Goal: Information Seeking & Learning: Learn about a topic

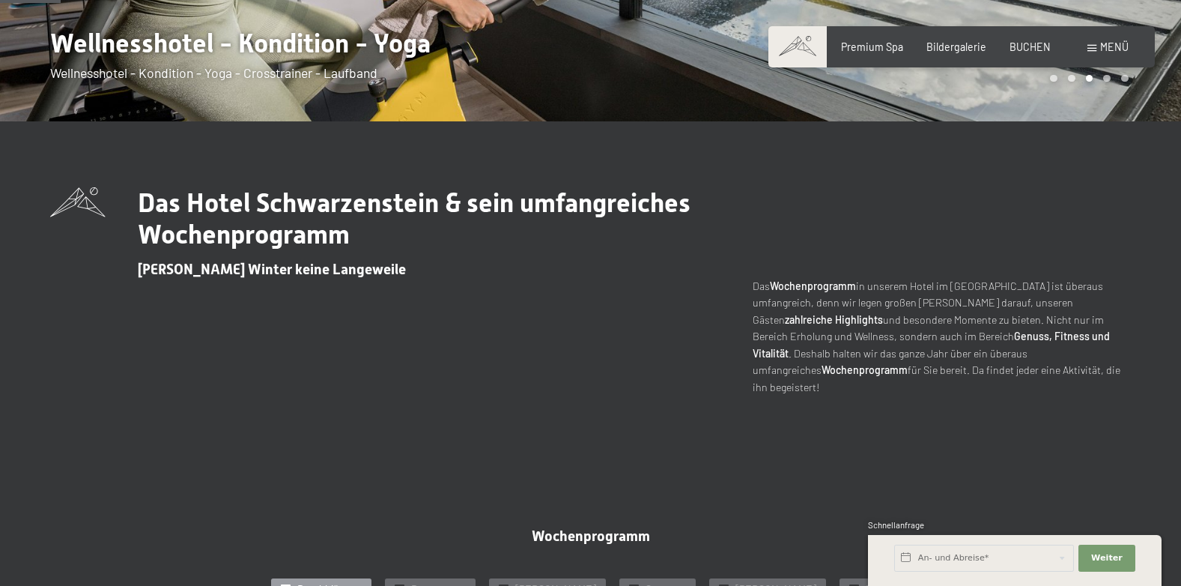
scroll to position [300, 0]
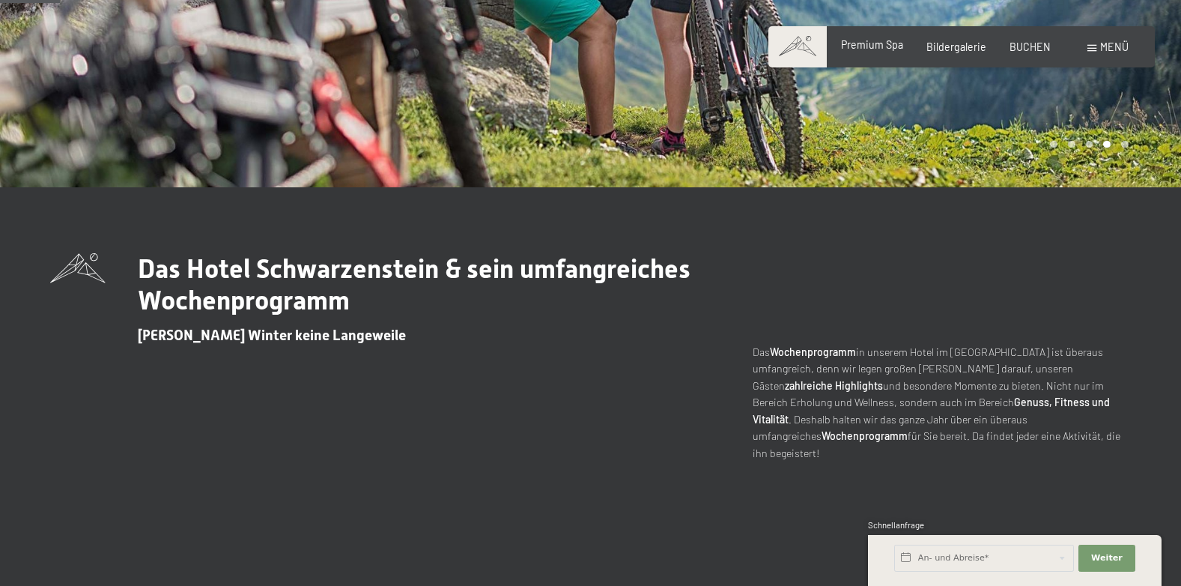
click at [892, 48] on span "Premium Spa" at bounding box center [872, 44] width 62 height 13
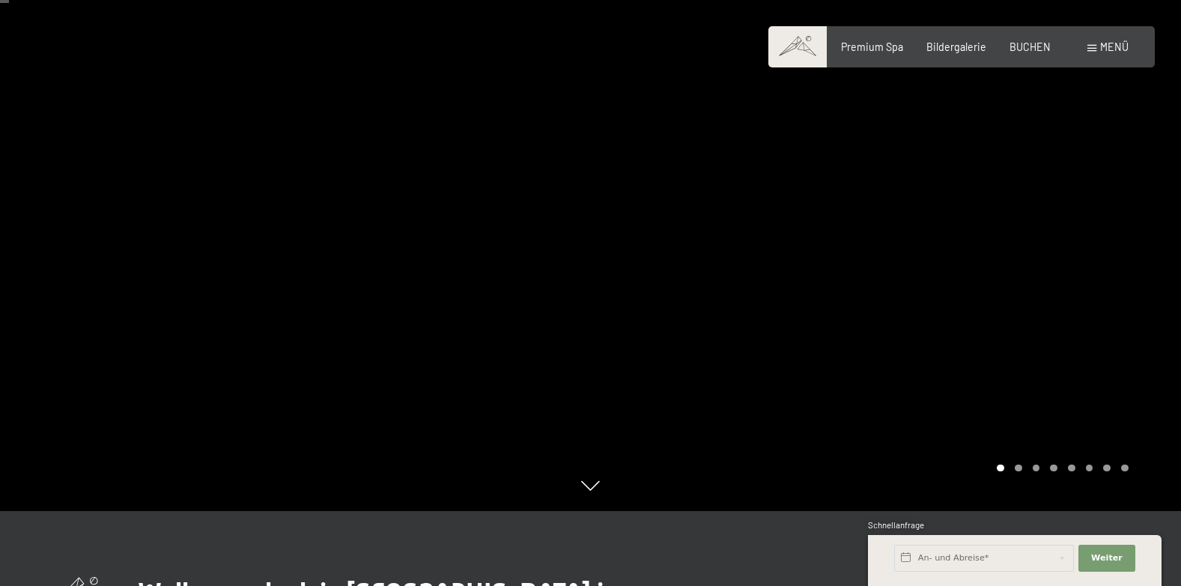
click at [1153, 258] on div at bounding box center [886, 218] width 591 height 586
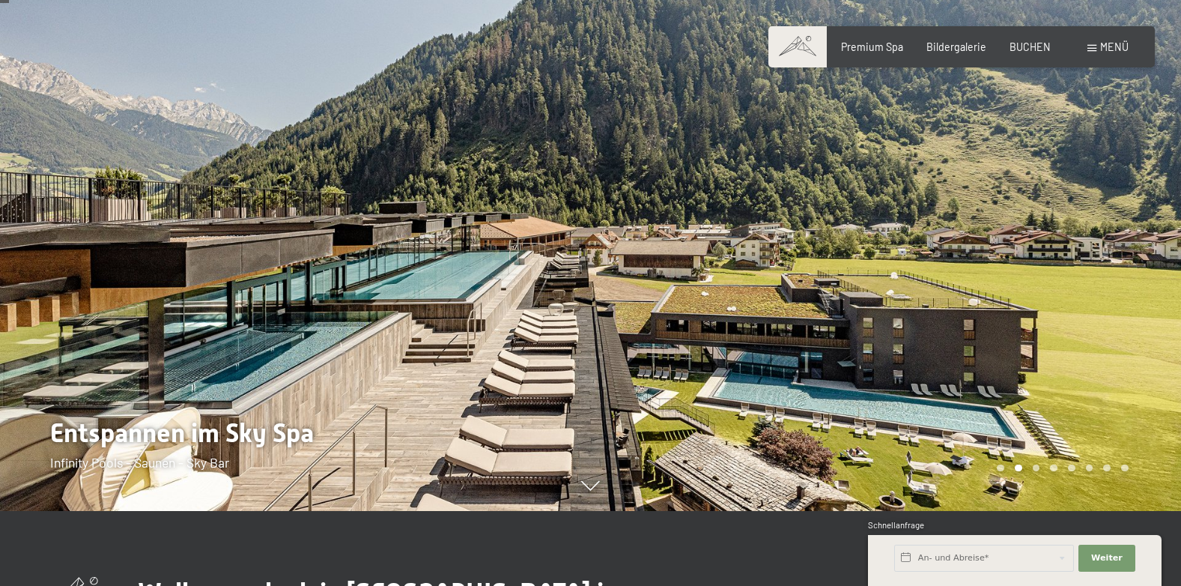
click at [1103, 266] on div at bounding box center [886, 218] width 591 height 586
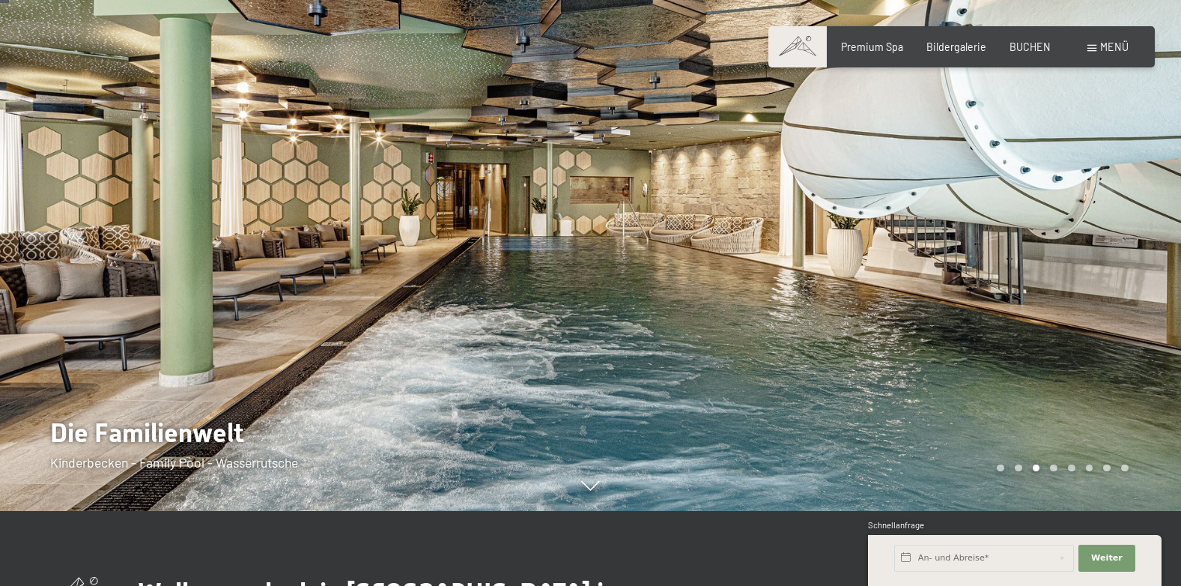
click at [1103, 266] on div at bounding box center [886, 218] width 591 height 586
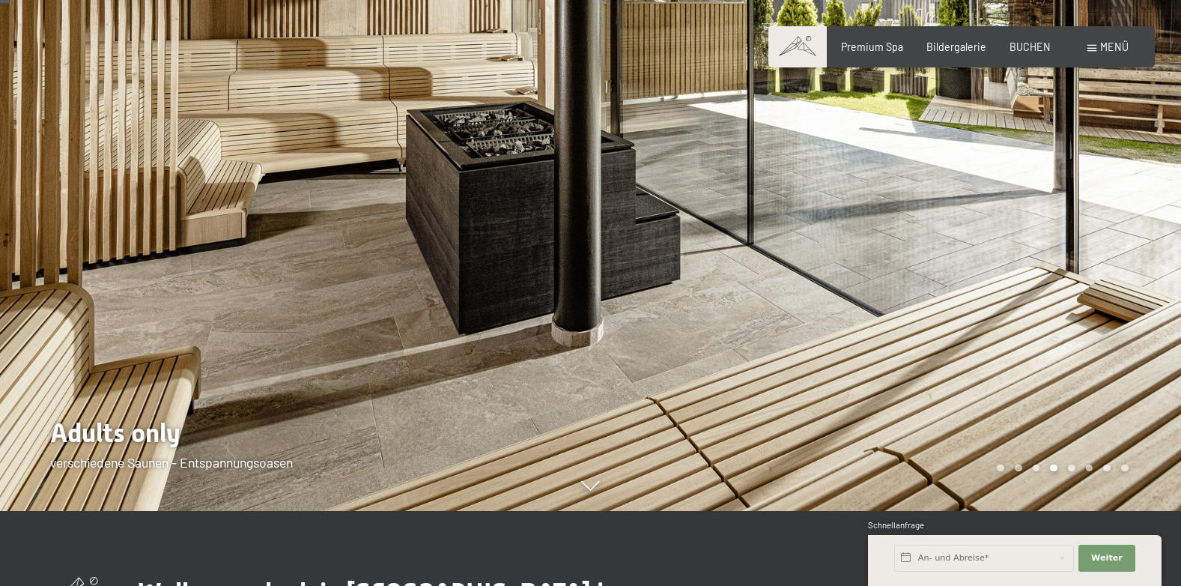
click at [1103, 268] on div at bounding box center [886, 218] width 591 height 586
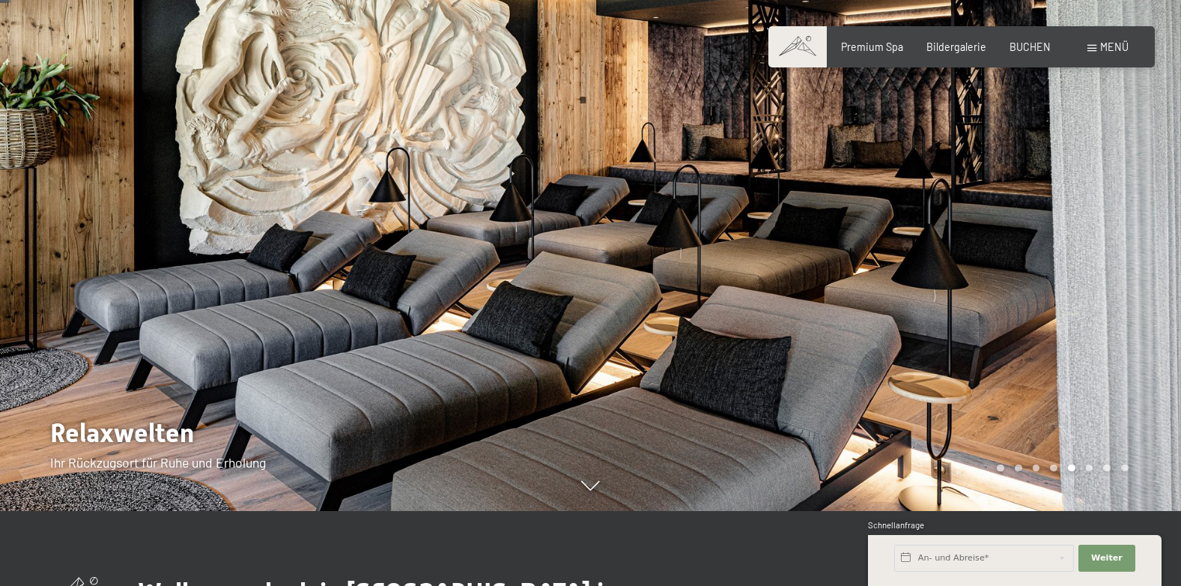
click at [1104, 269] on div at bounding box center [886, 218] width 591 height 586
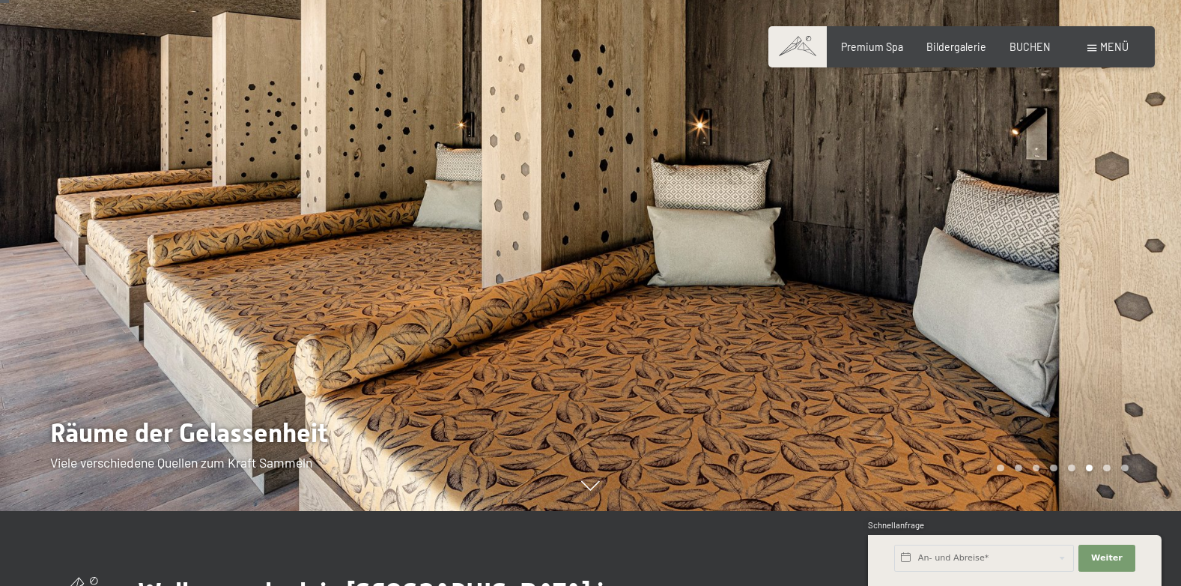
click at [1104, 269] on div at bounding box center [886, 218] width 591 height 586
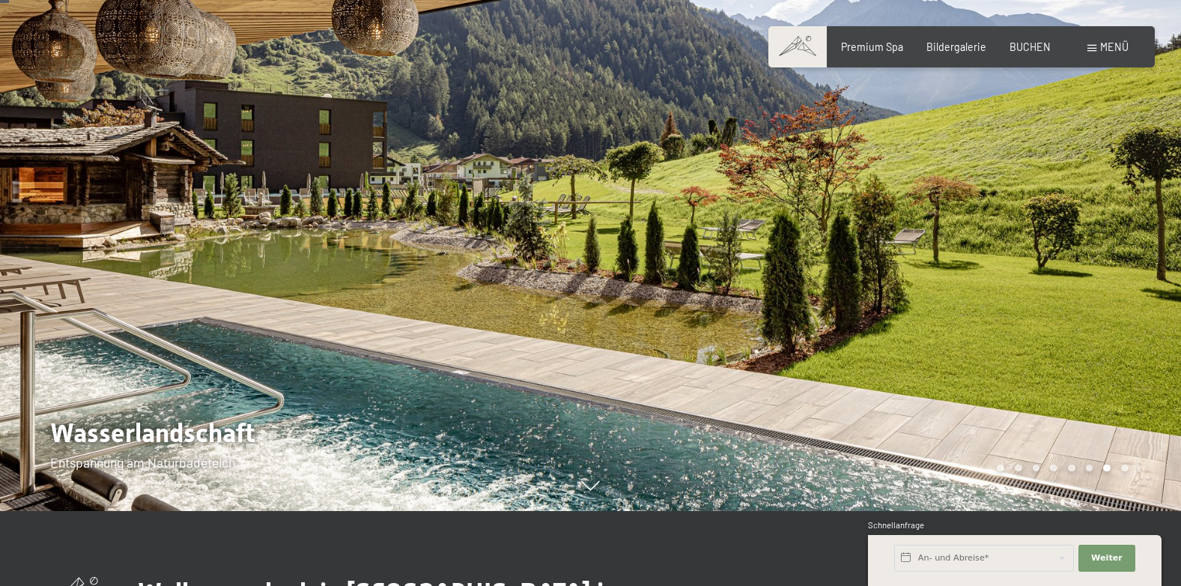
click at [1104, 269] on div at bounding box center [886, 218] width 591 height 586
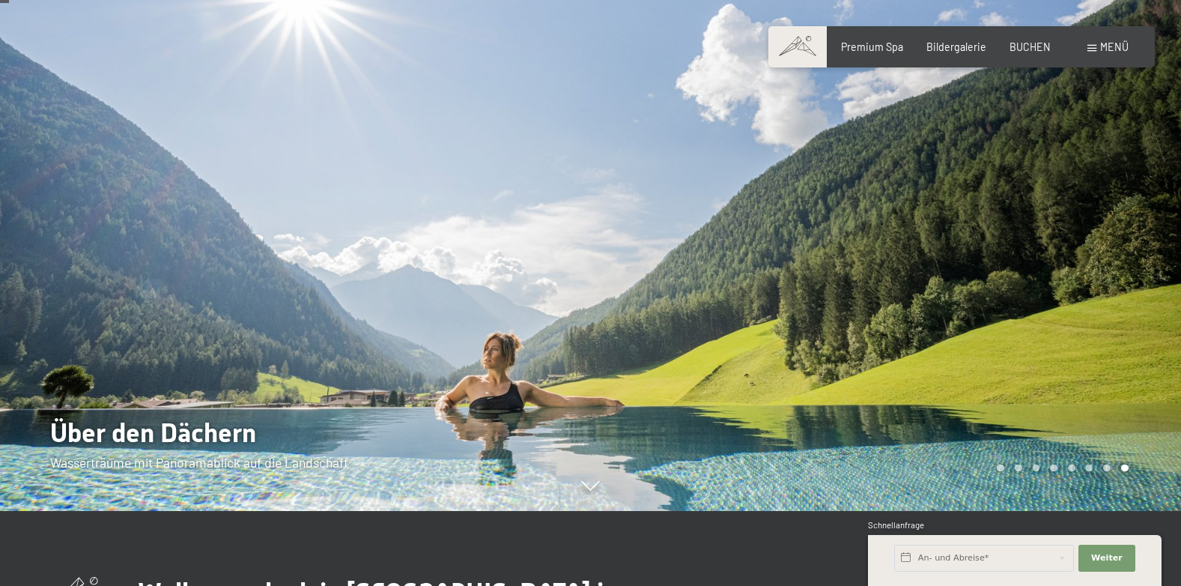
click at [1104, 269] on div at bounding box center [886, 218] width 591 height 586
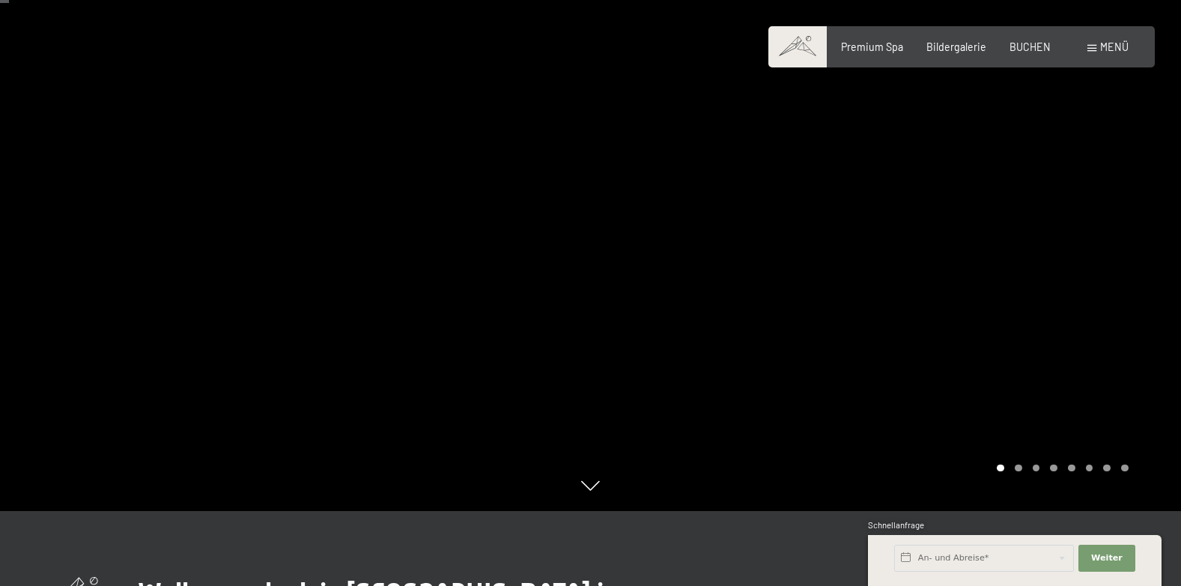
click at [1104, 269] on div at bounding box center [886, 218] width 591 height 586
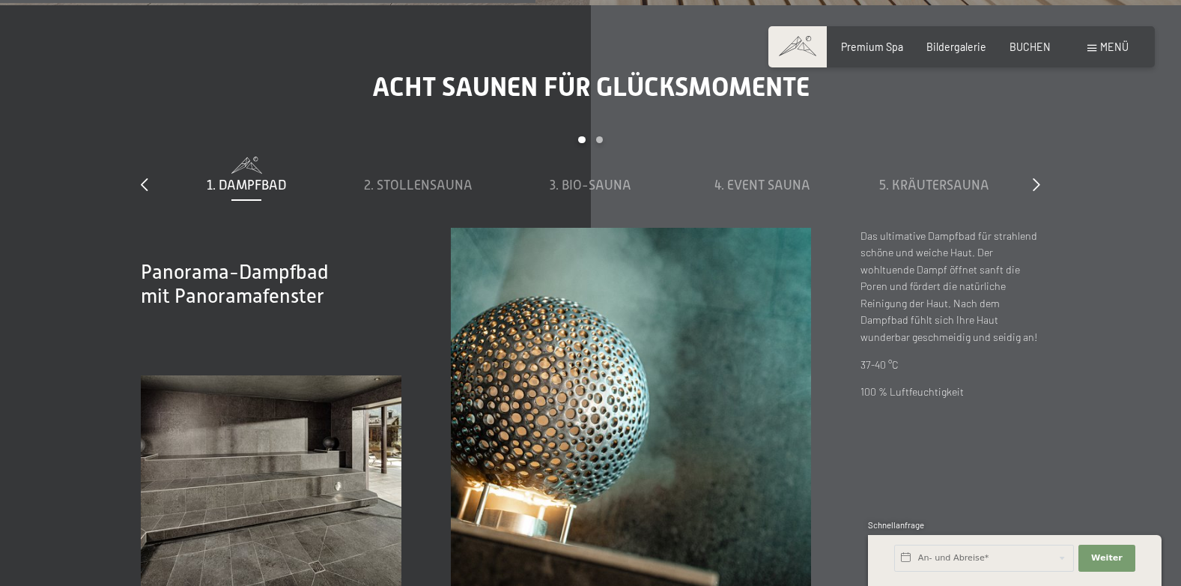
scroll to position [4345, 0]
click at [622, 183] on span "3. Bio-Sauna" at bounding box center [591, 184] width 82 height 15
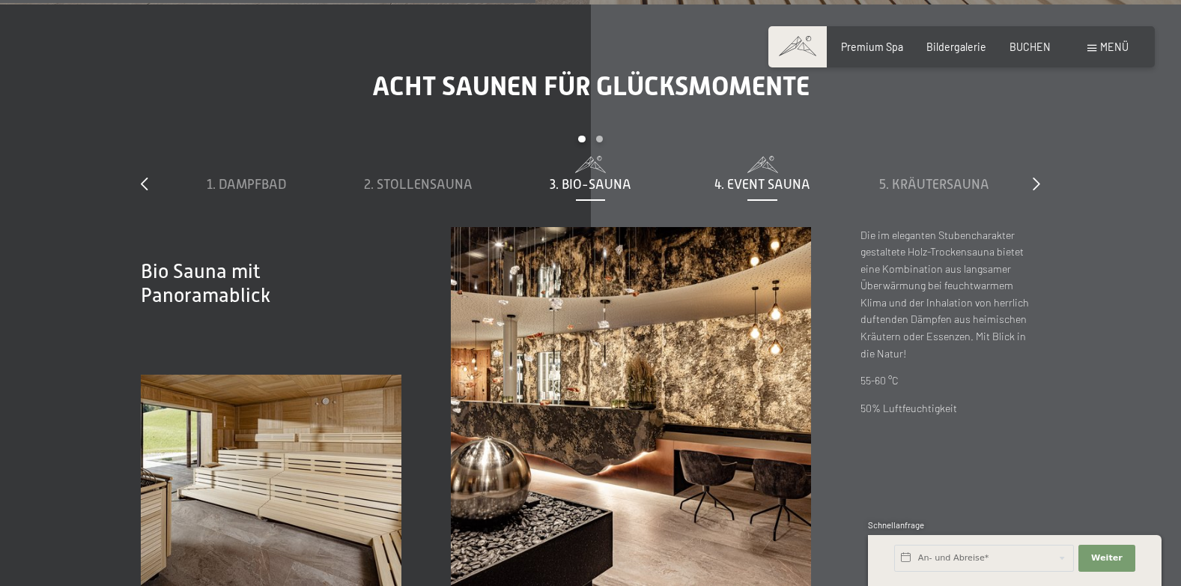
click at [734, 183] on span "4. Event Sauna" at bounding box center [763, 184] width 96 height 15
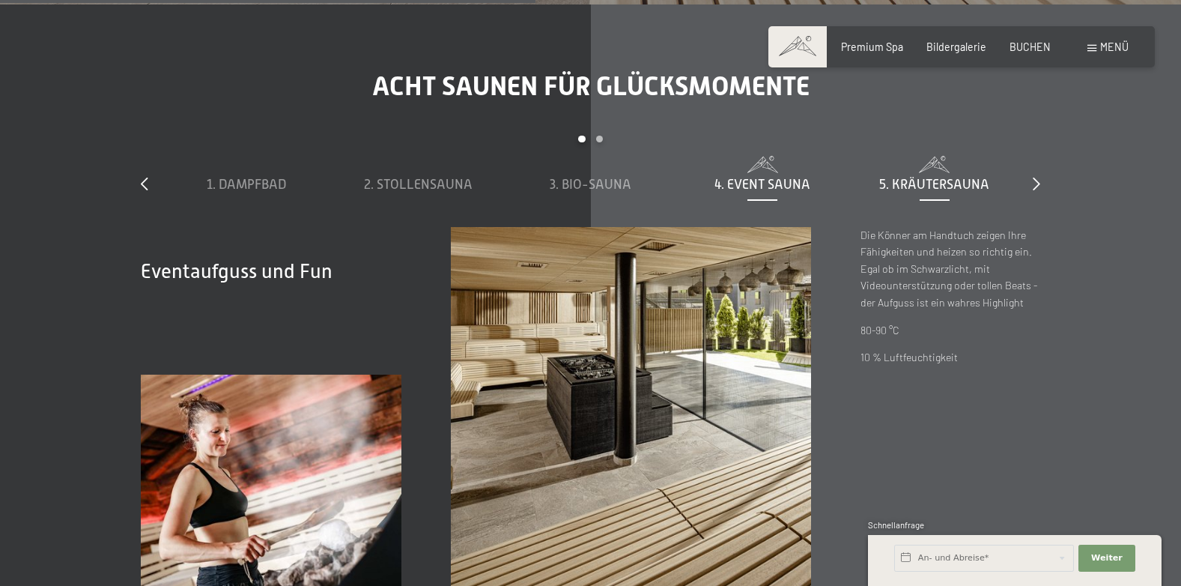
click at [909, 193] on div "5. Kräutersauna" at bounding box center [935, 184] width 159 height 19
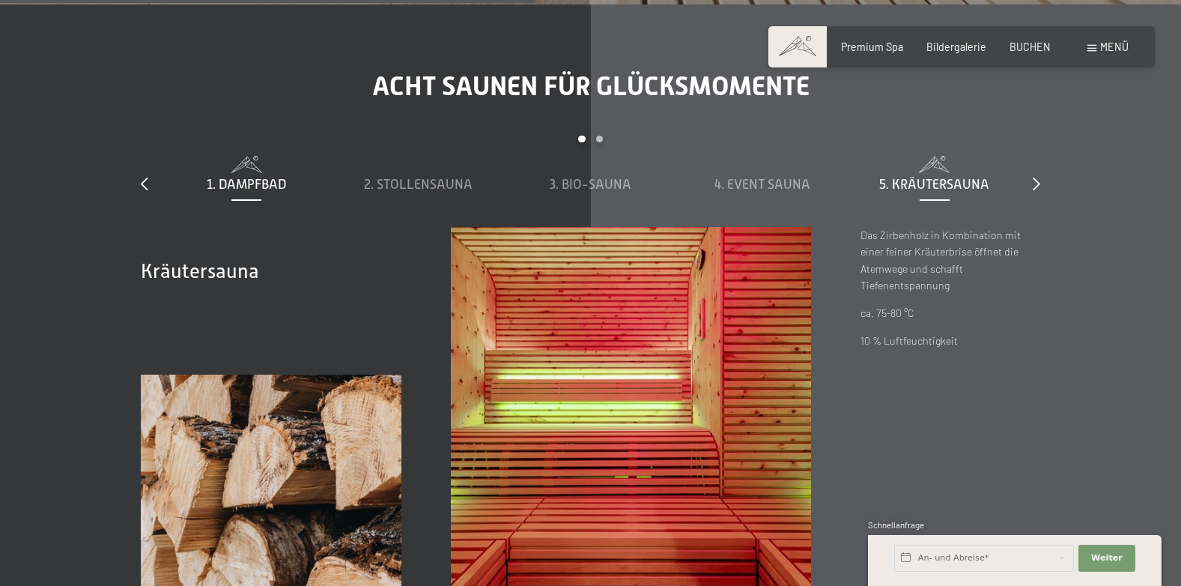
click at [270, 185] on span "1. Dampfbad" at bounding box center [246, 184] width 79 height 15
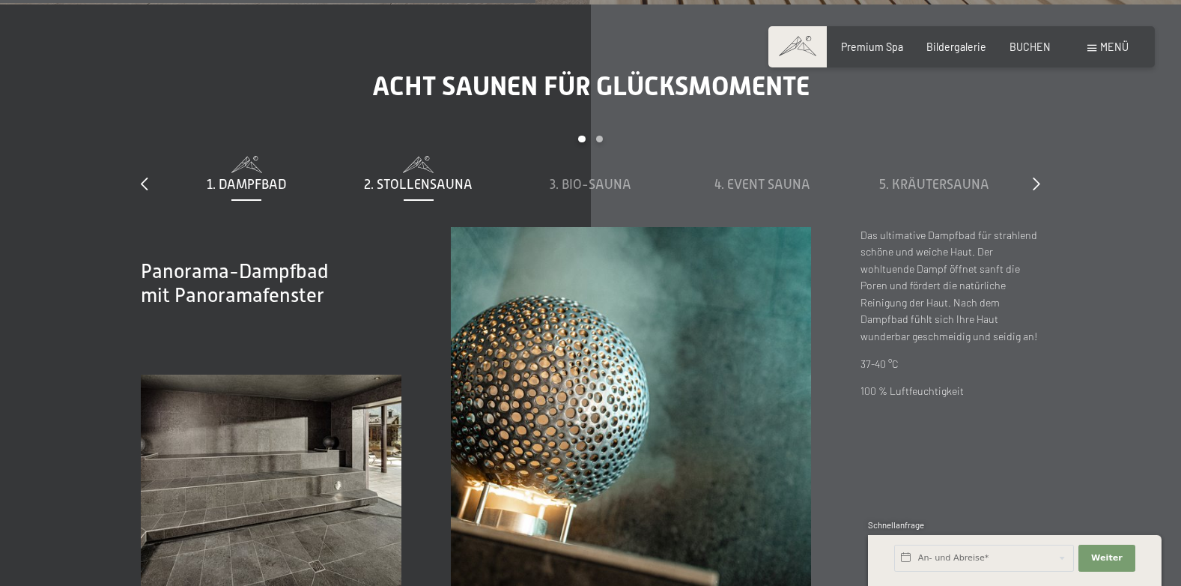
click at [369, 178] on span "2. Stollensauna" at bounding box center [418, 184] width 109 height 15
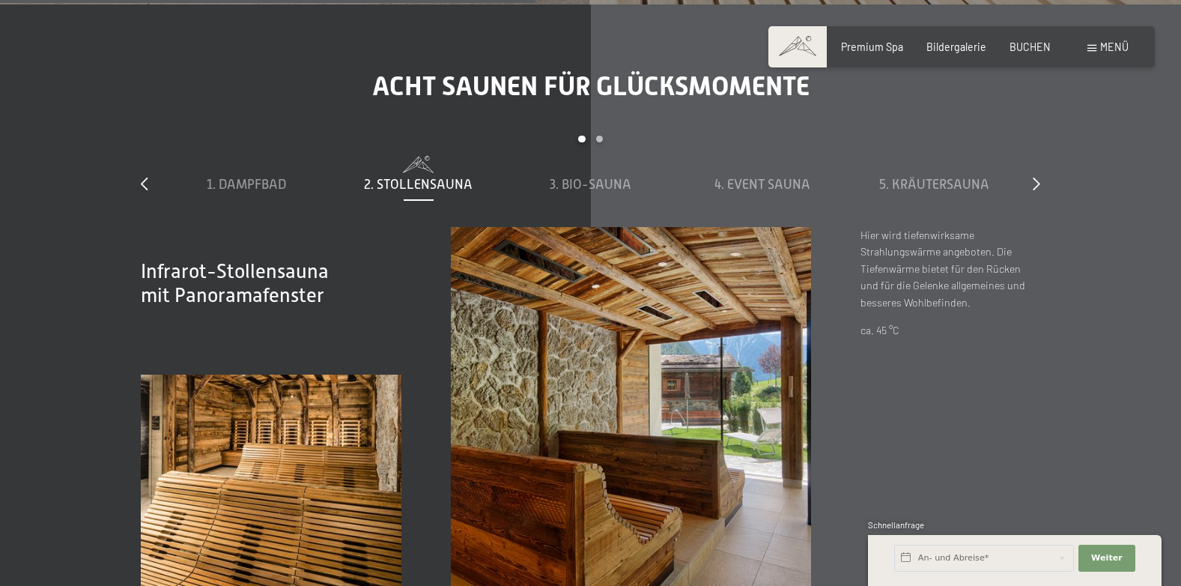
click at [562, 194] on div "1. Dampfbad 2. Stollensauna 3. Bio-Sauna 4. Event Sauna 5. Kräutersauna 6. Sky …" at bounding box center [590, 191] width 860 height 71
click at [564, 190] on span "3. Bio-Sauna" at bounding box center [591, 184] width 82 height 15
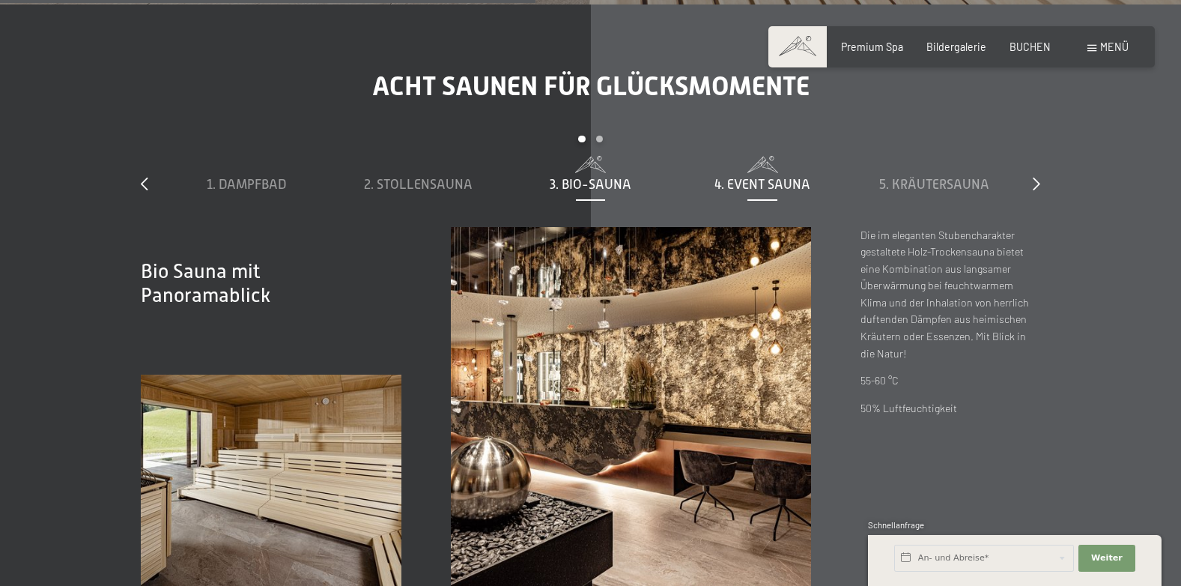
click at [742, 180] on span "4. Event Sauna" at bounding box center [763, 184] width 96 height 15
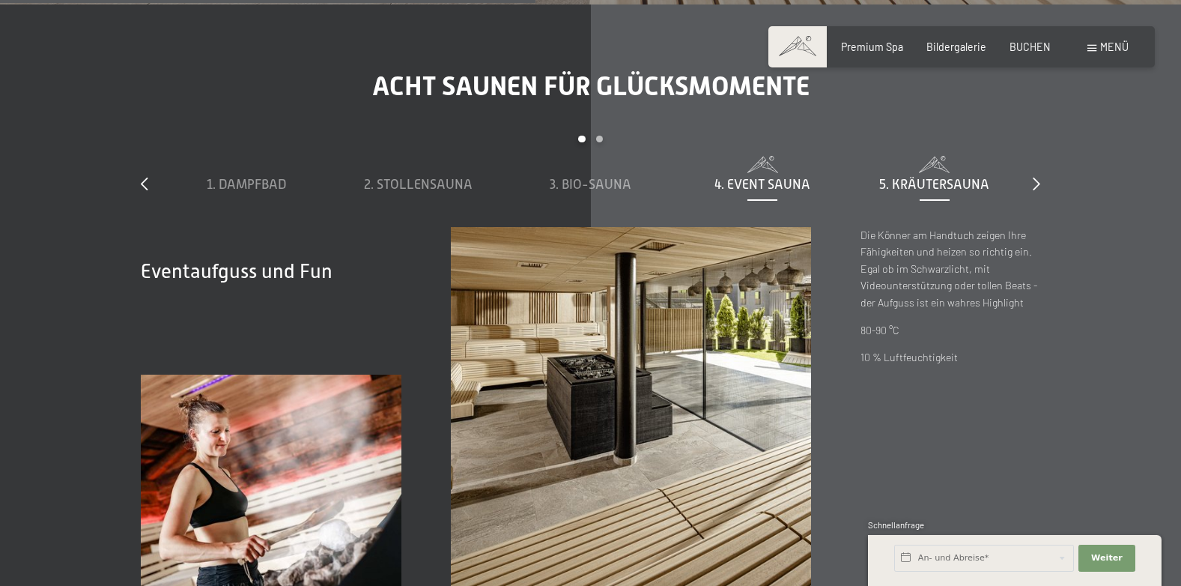
click at [896, 177] on span "5. Kräutersauna" at bounding box center [934, 184] width 110 height 15
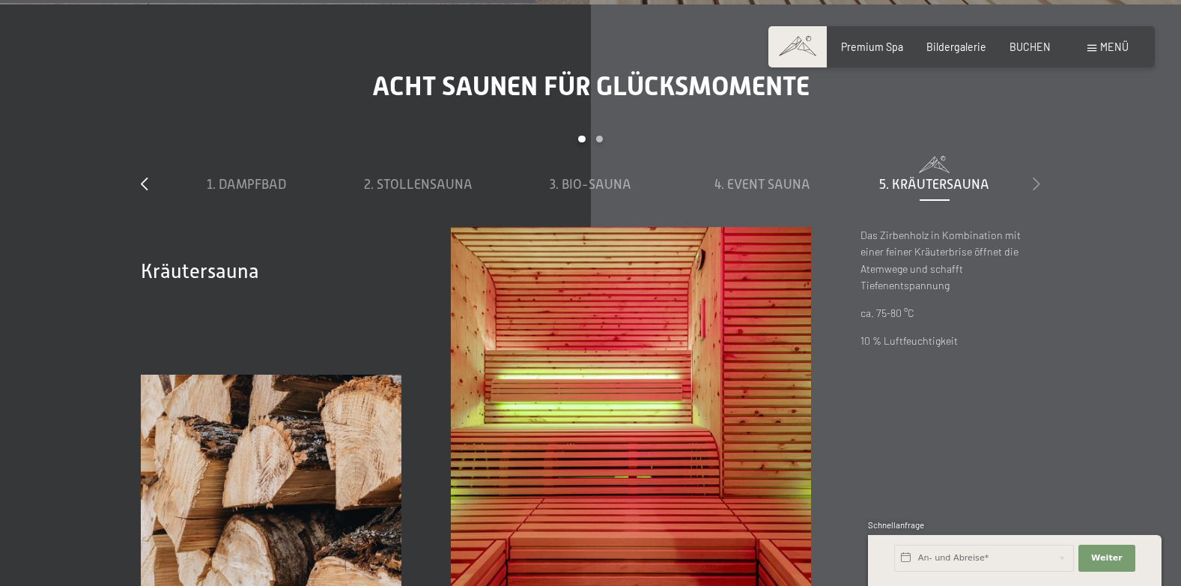
click at [1035, 185] on icon at bounding box center [1036, 183] width 7 height 13
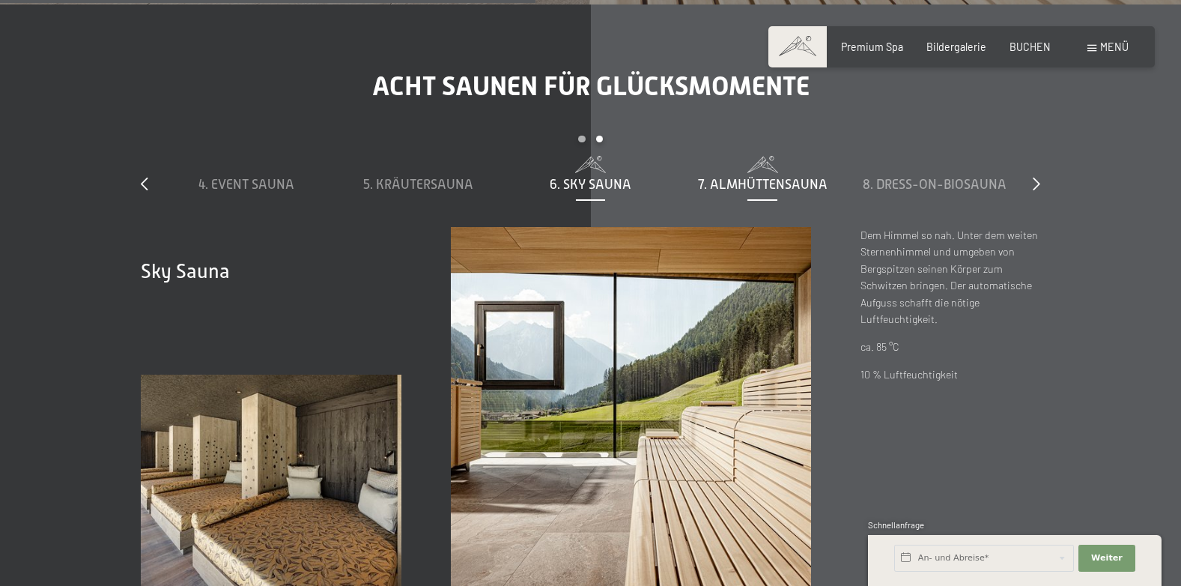
click at [797, 184] on span "7. Almhüttensauna" at bounding box center [763, 184] width 130 height 15
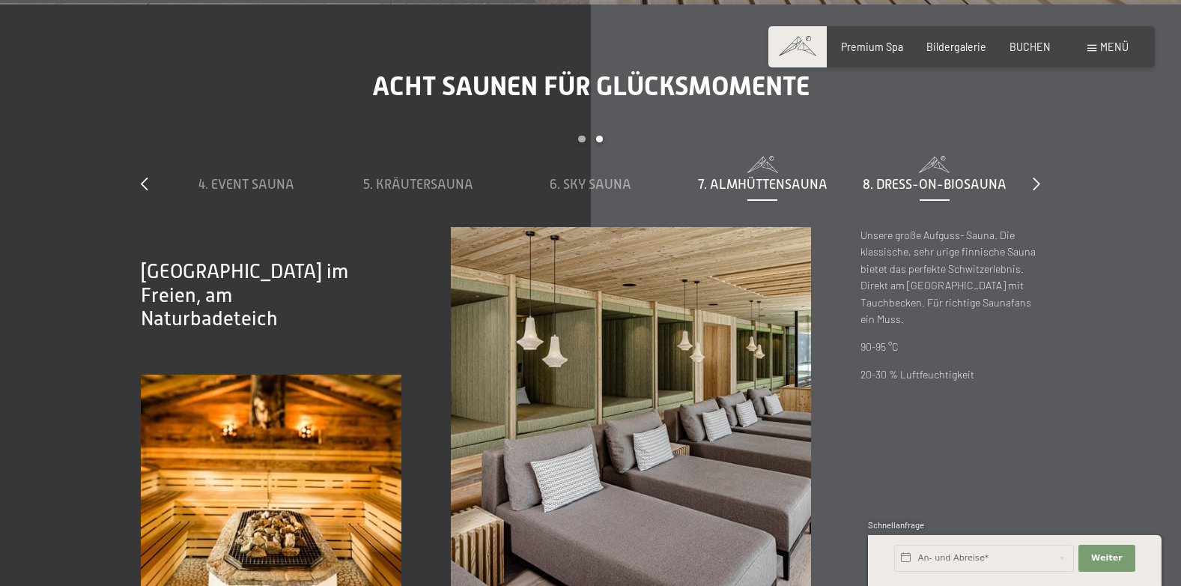
click at [885, 180] on span "8. Dress-on-Biosauna" at bounding box center [935, 184] width 144 height 15
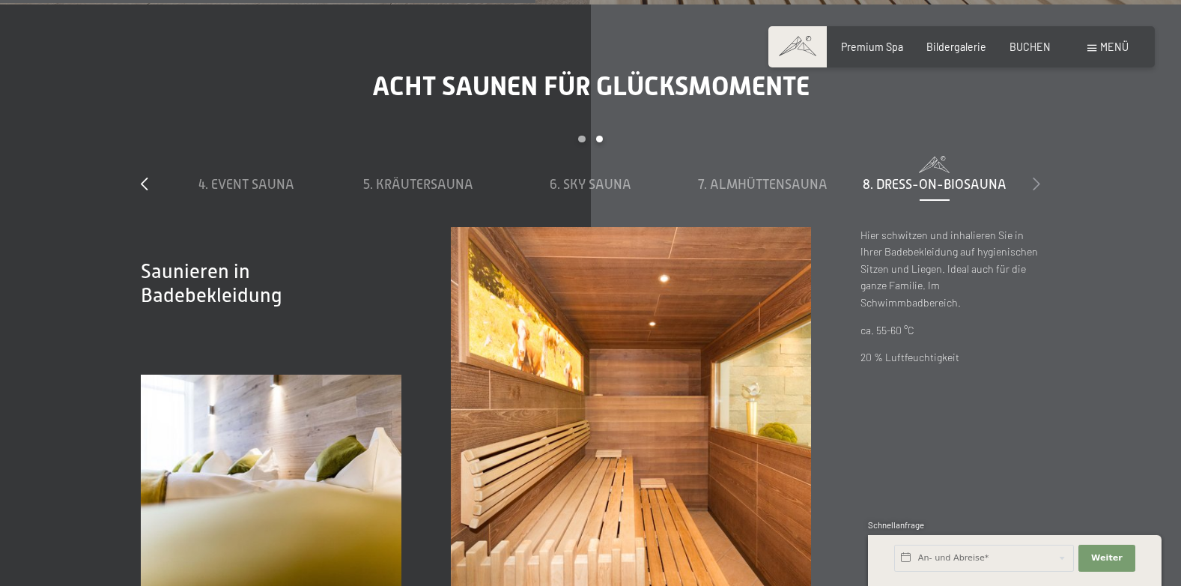
click at [1035, 185] on icon at bounding box center [1036, 183] width 7 height 13
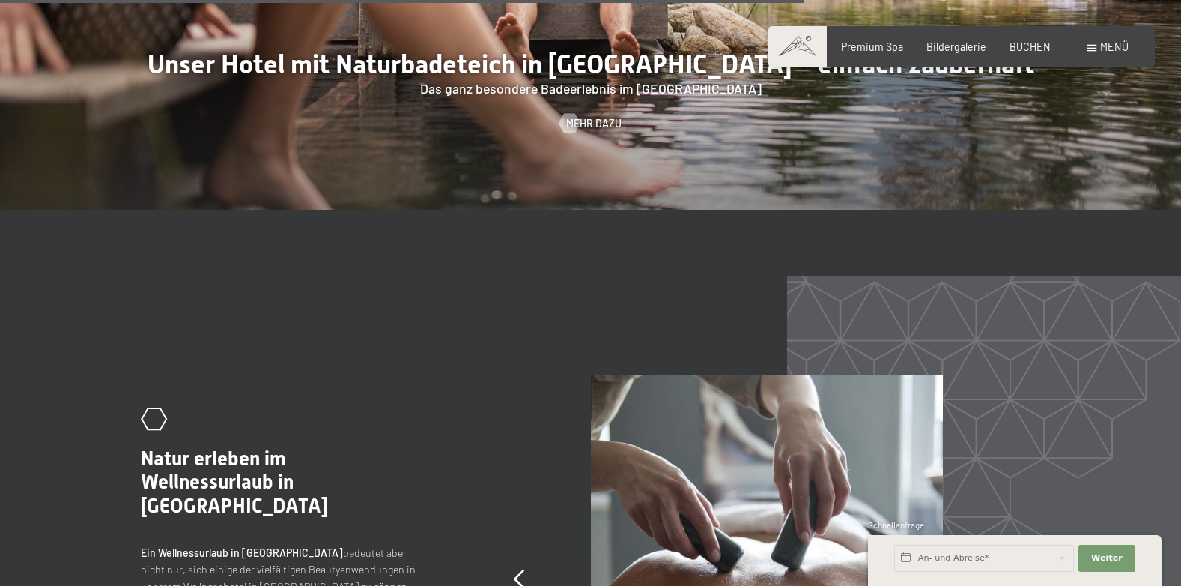
scroll to position [5693, 0]
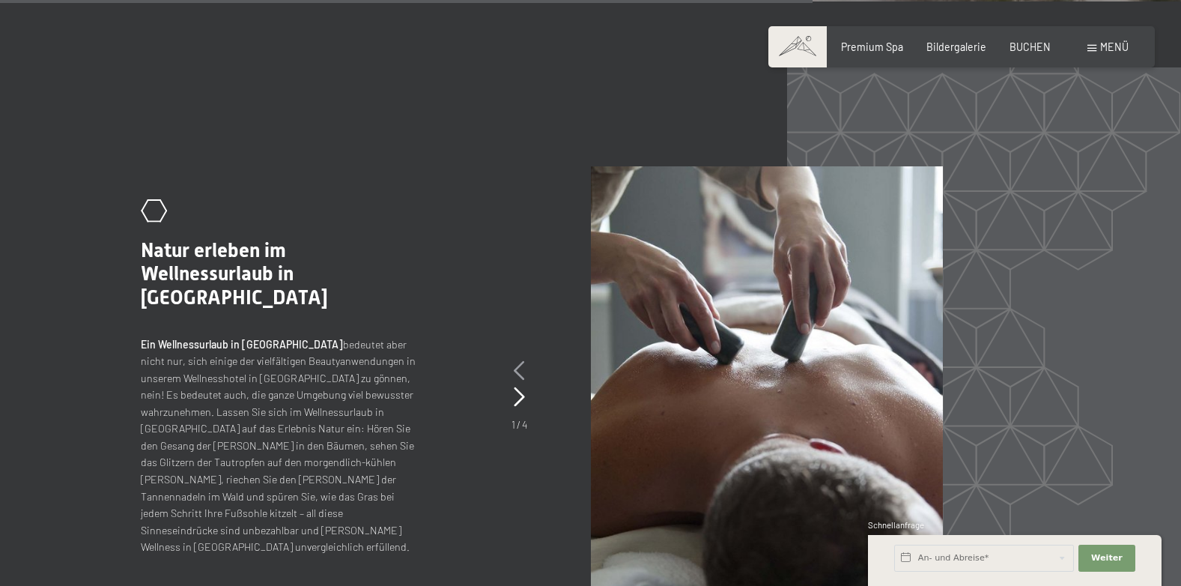
click at [521, 367] on icon at bounding box center [519, 370] width 11 height 19
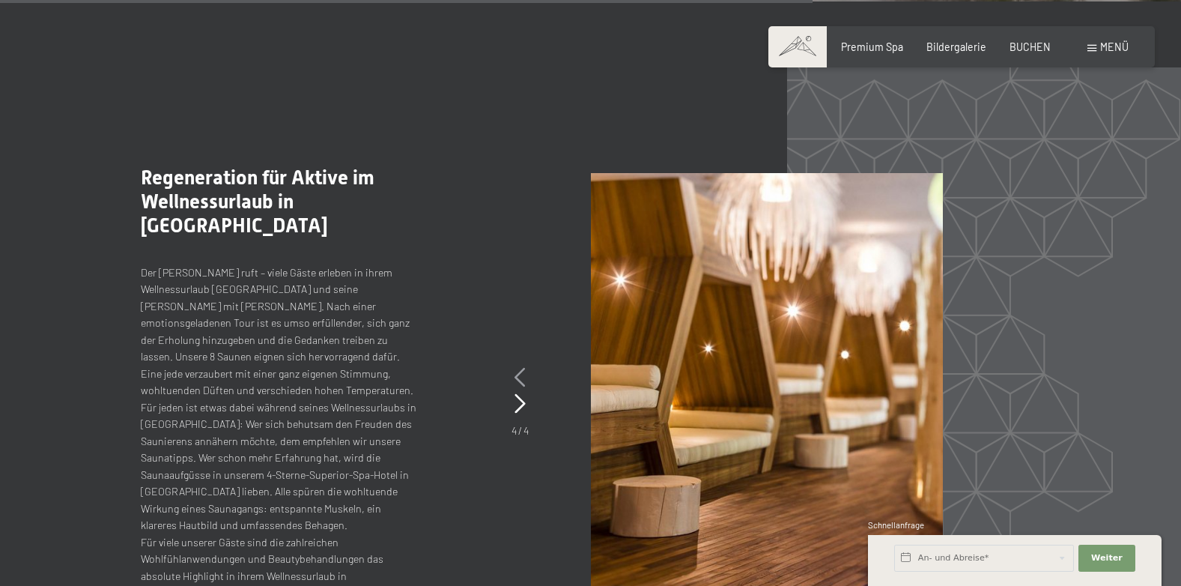
click at [520, 368] on icon at bounding box center [520, 377] width 11 height 19
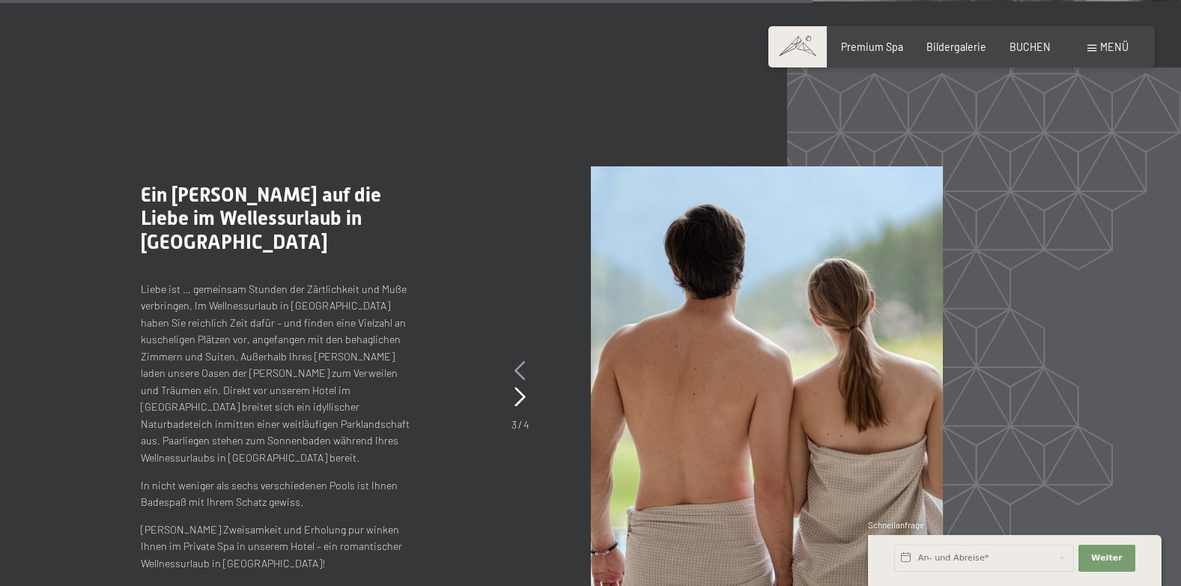
click at [520, 367] on icon at bounding box center [520, 370] width 11 height 19
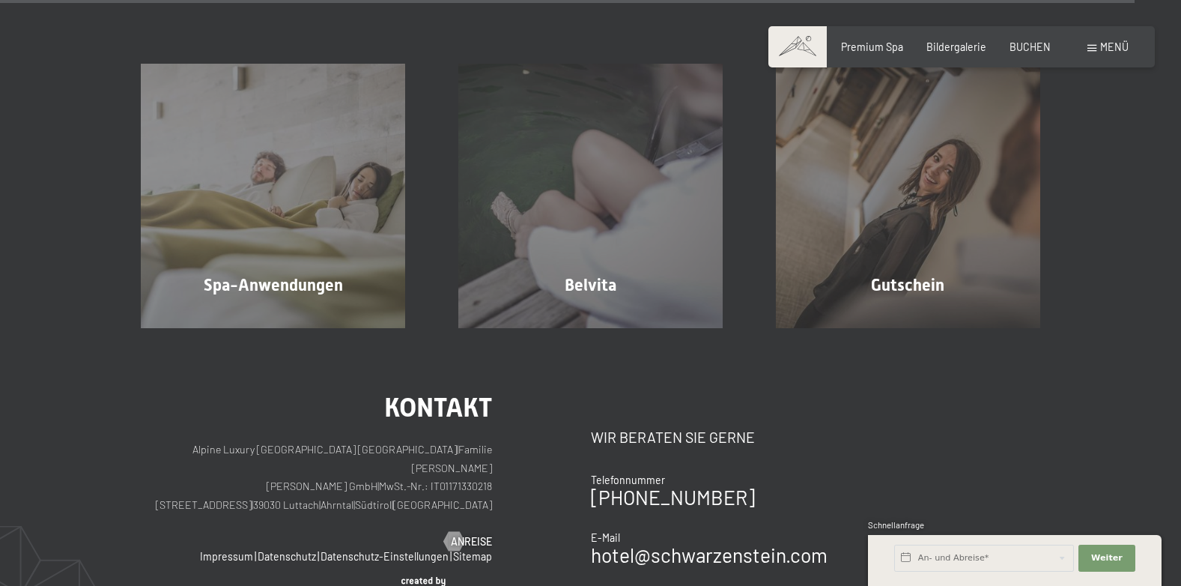
scroll to position [8016, 0]
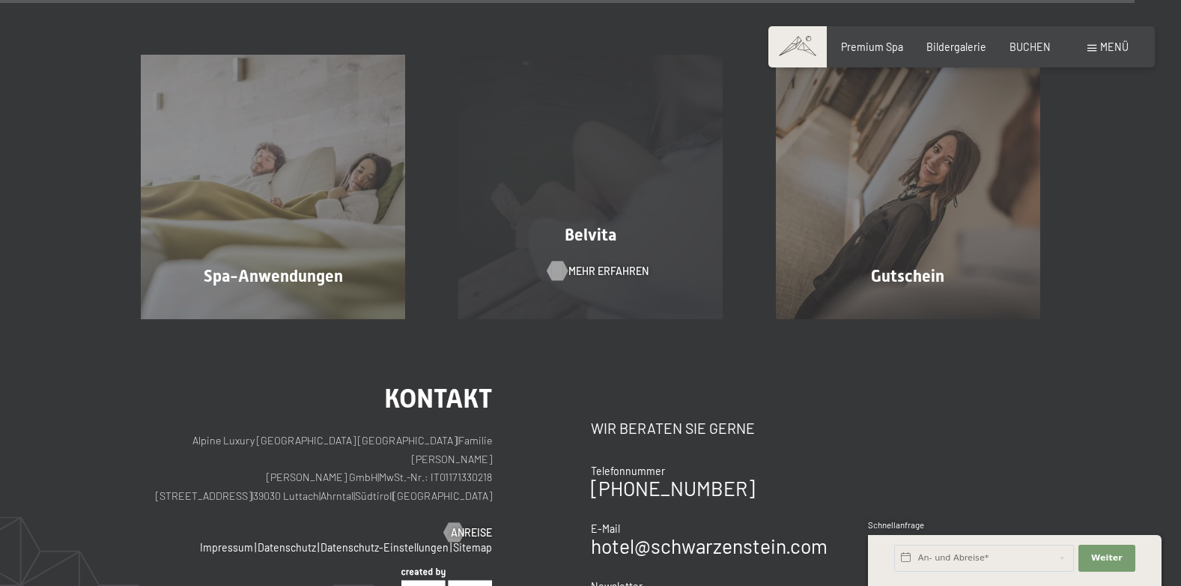
click at [589, 264] on span "Mehr erfahren" at bounding box center [609, 271] width 80 height 15
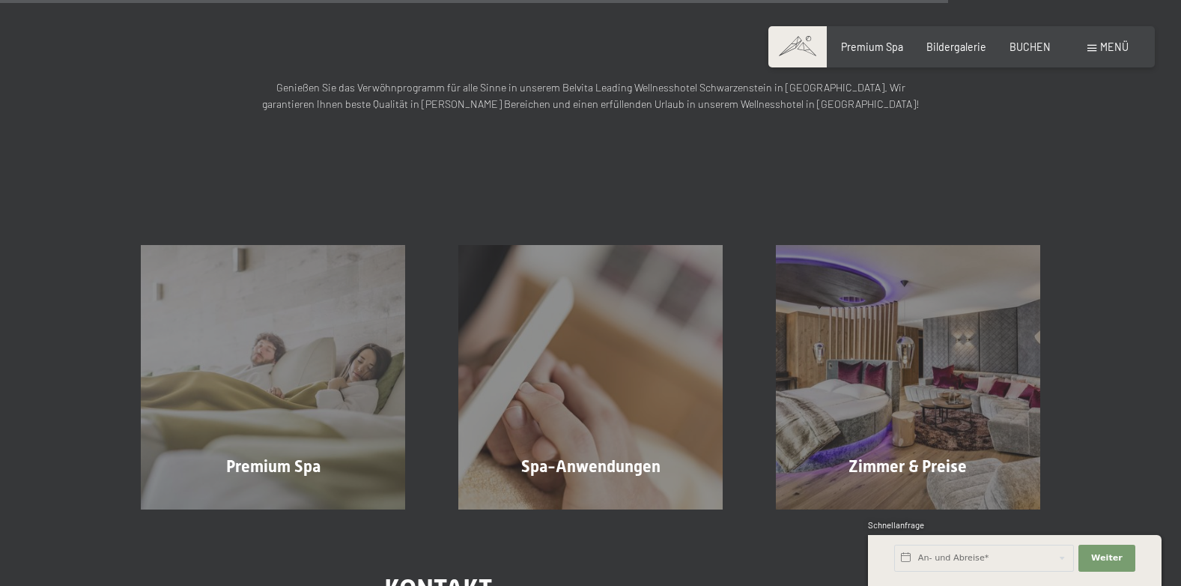
scroll to position [1873, 0]
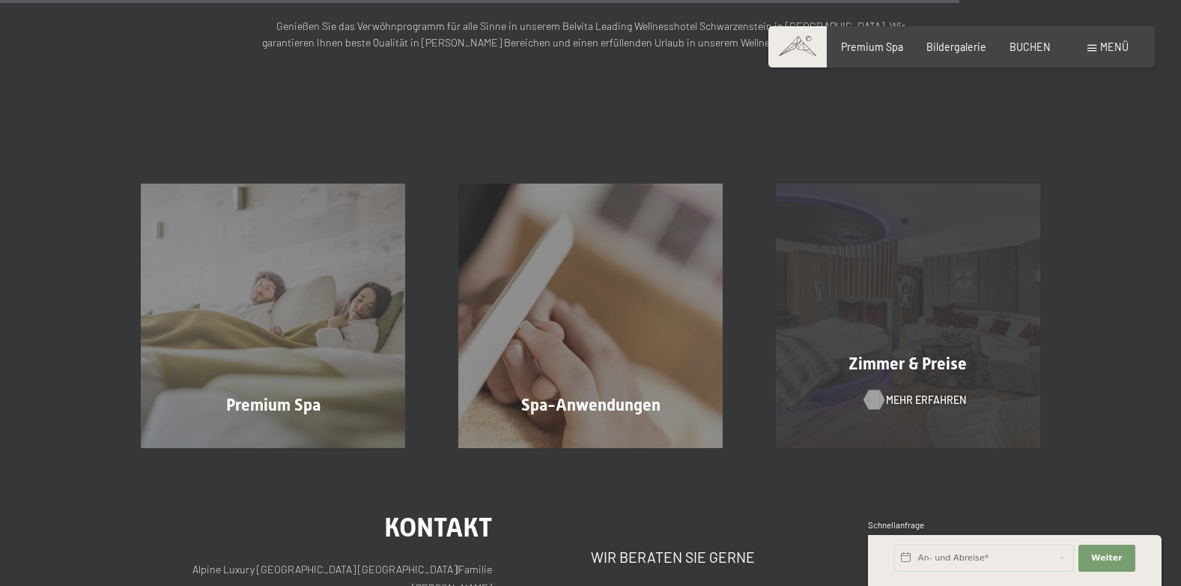
click at [903, 393] on span "Mehr erfahren" at bounding box center [926, 400] width 80 height 15
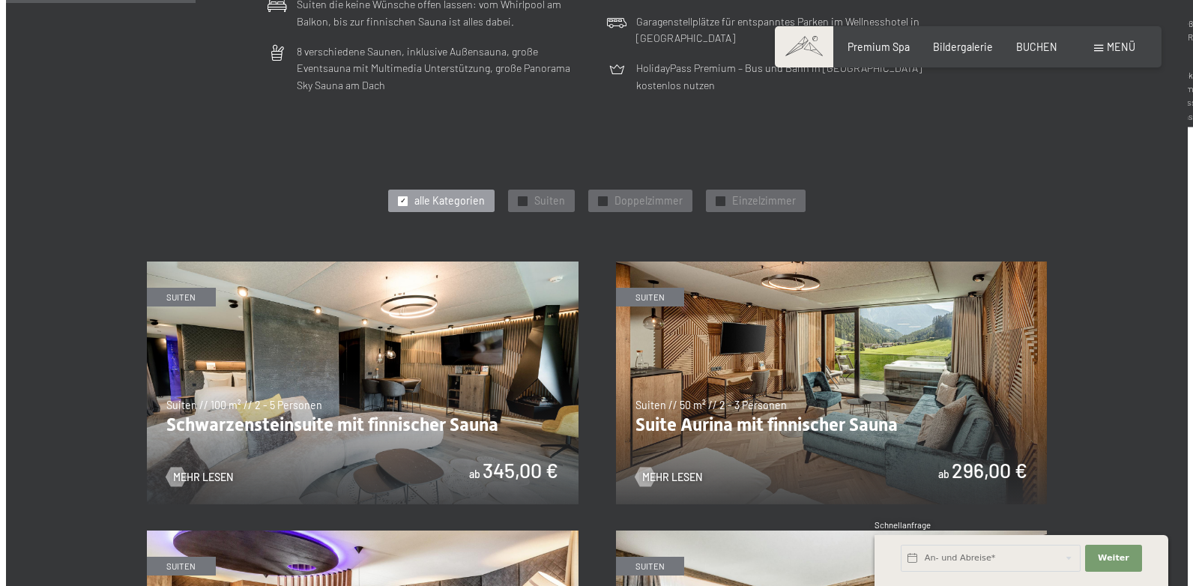
scroll to position [524, 0]
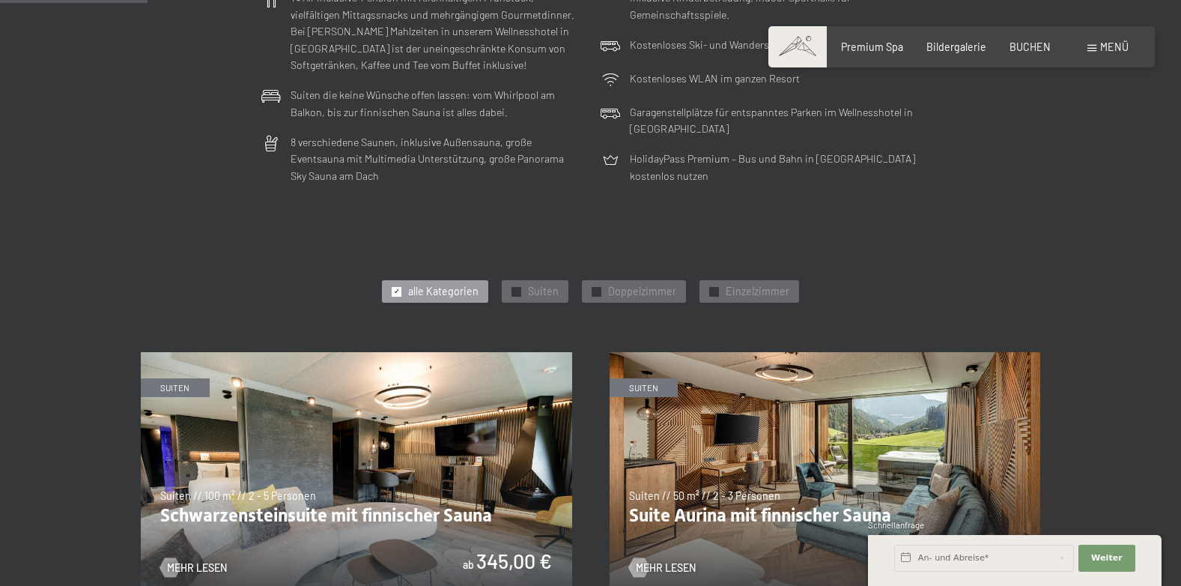
click at [1100, 43] on span "Menü" at bounding box center [1114, 46] width 28 height 13
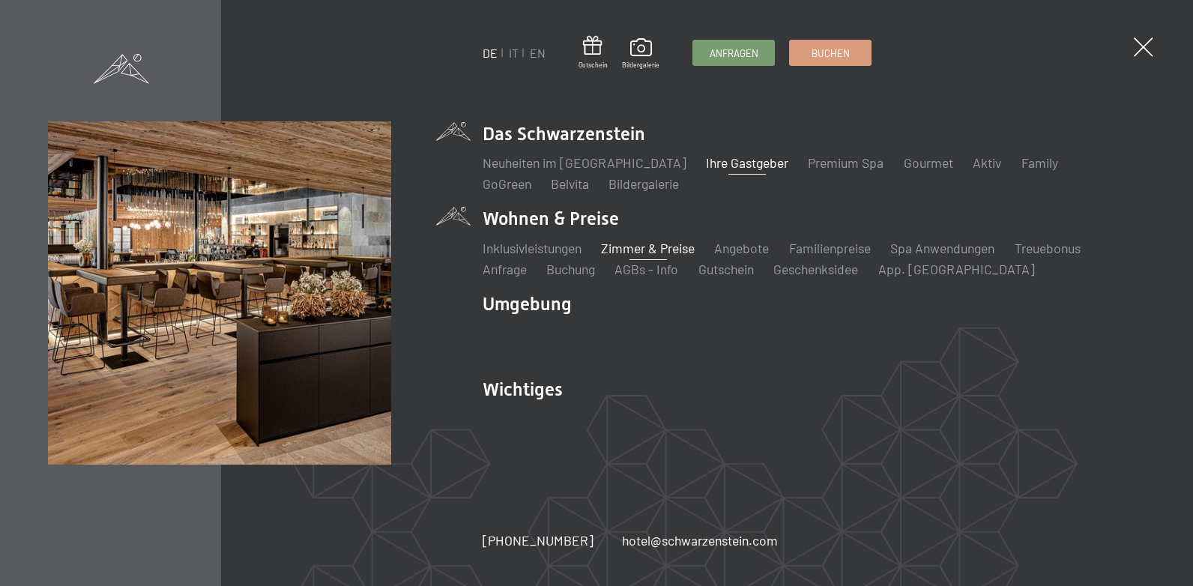
click at [706, 163] on link "Ihre Gastgeber" at bounding box center [747, 162] width 82 height 16
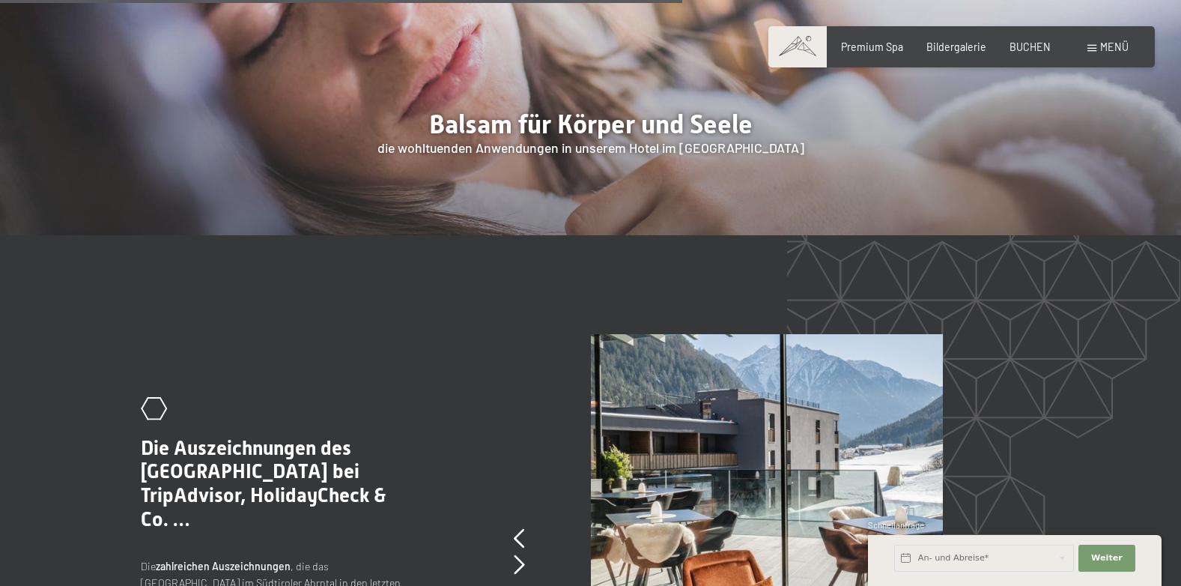
scroll to position [2655, 0]
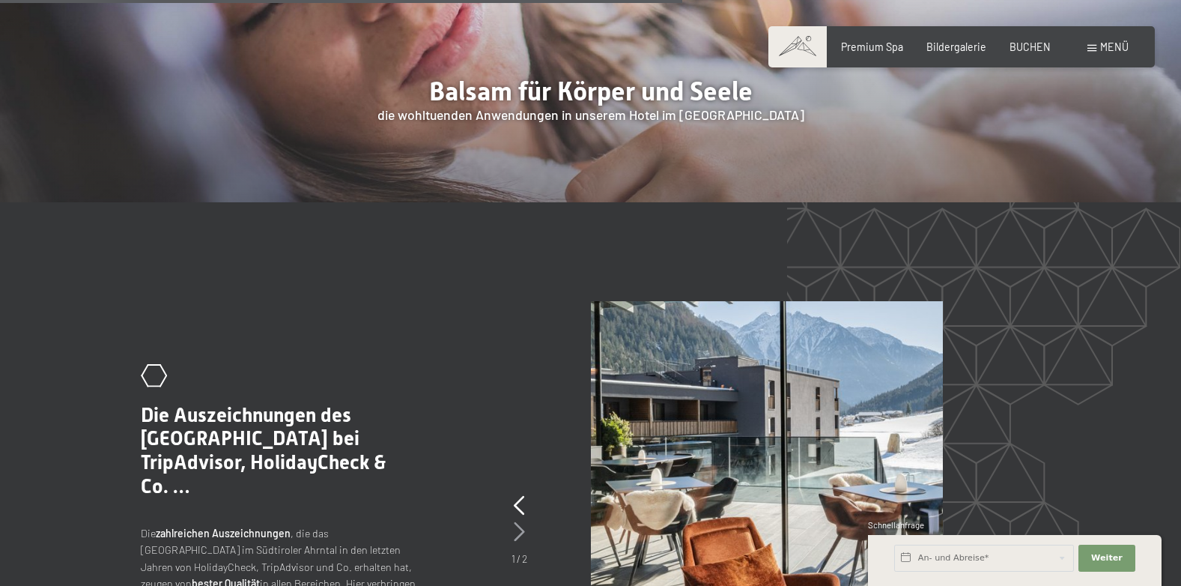
click at [519, 522] on icon at bounding box center [519, 531] width 11 height 19
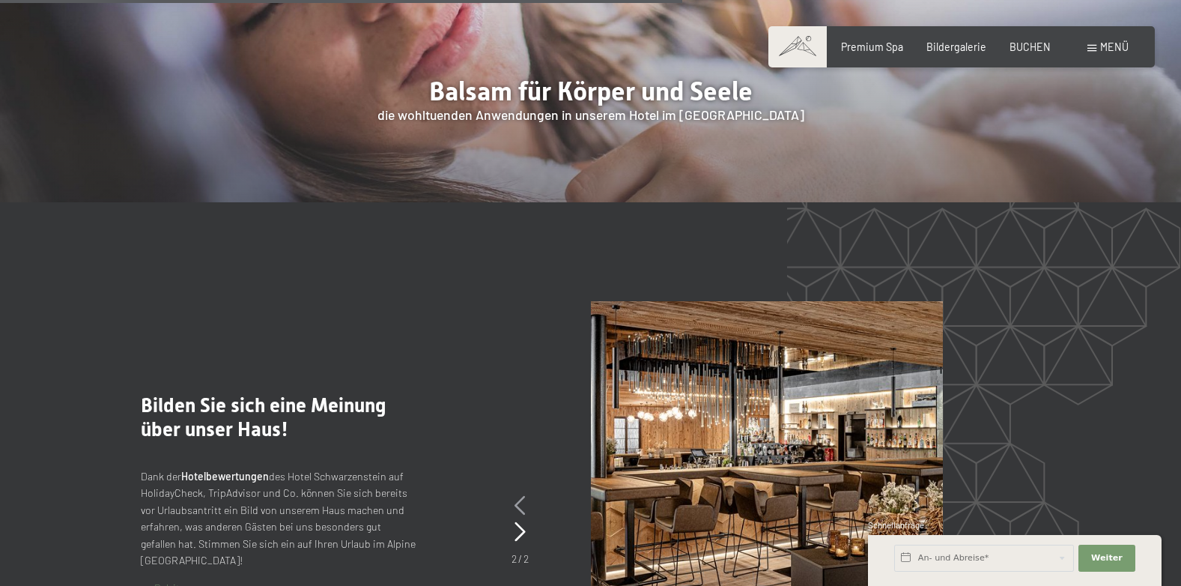
click at [517, 496] on icon at bounding box center [520, 505] width 11 height 19
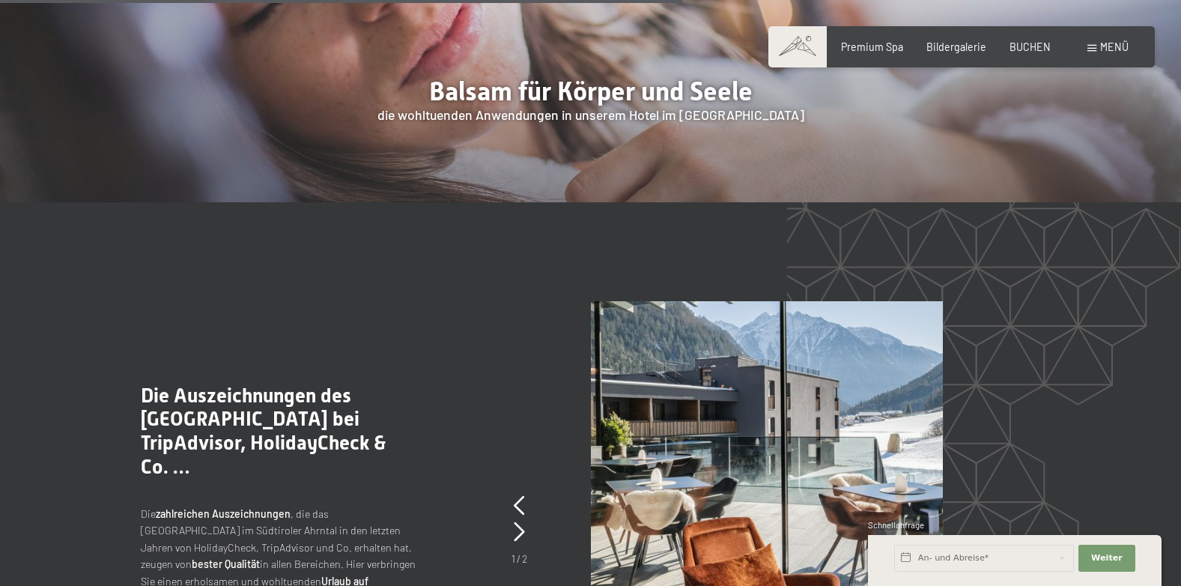
scroll to position [2622, 0]
